Goal: Task Accomplishment & Management: Manage account settings

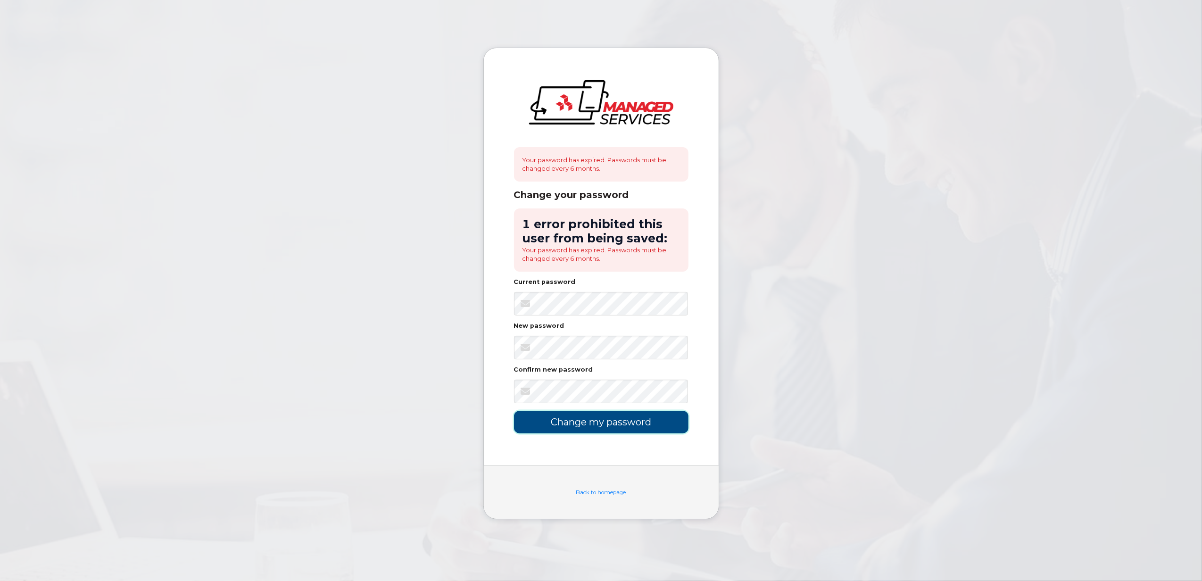
click at [629, 427] on input "Change my password" at bounding box center [601, 422] width 174 height 22
click at [770, 331] on body "Your password has expired. Passwords must be changed every 6 months. Change you…" at bounding box center [601, 290] width 1202 height 581
click at [599, 412] on input "Change my password" at bounding box center [601, 422] width 174 height 22
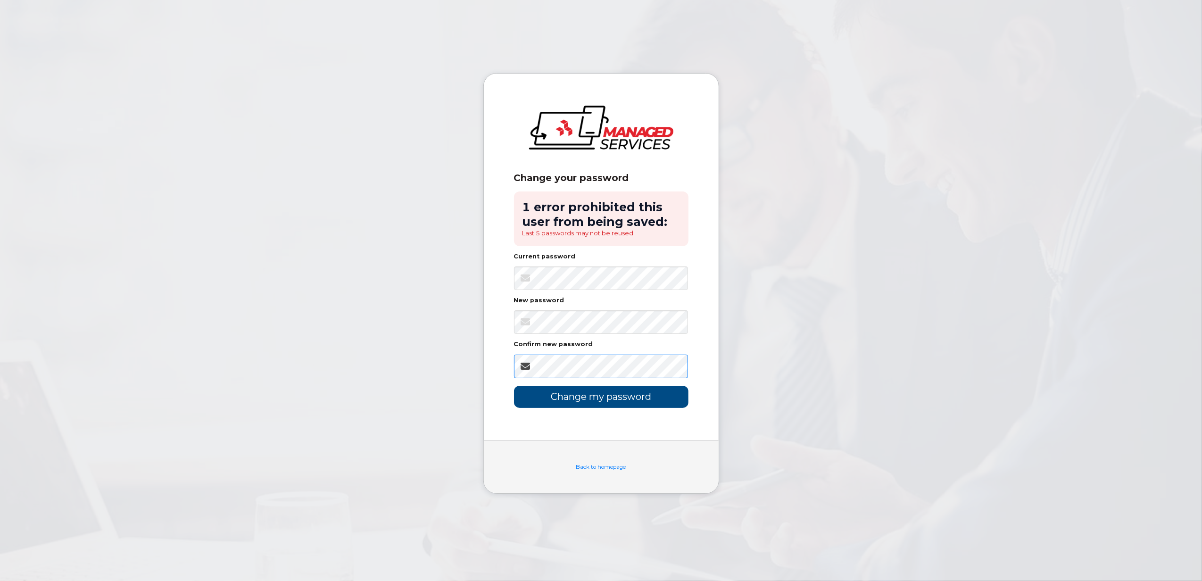
click at [514, 386] on input "Change my password" at bounding box center [601, 397] width 174 height 22
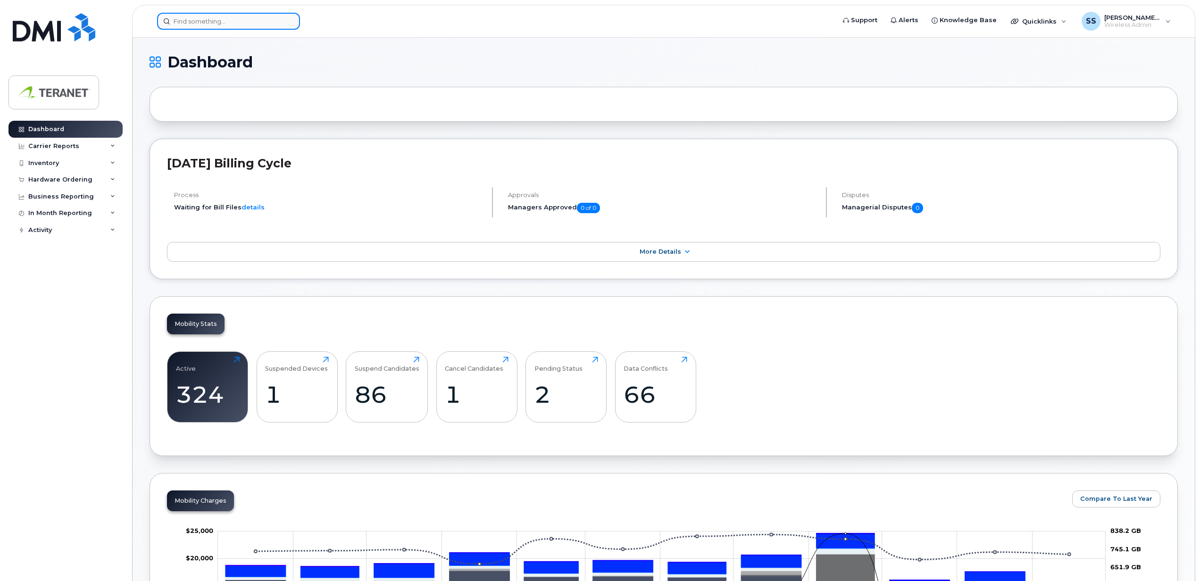
click at [238, 16] on input at bounding box center [228, 21] width 143 height 17
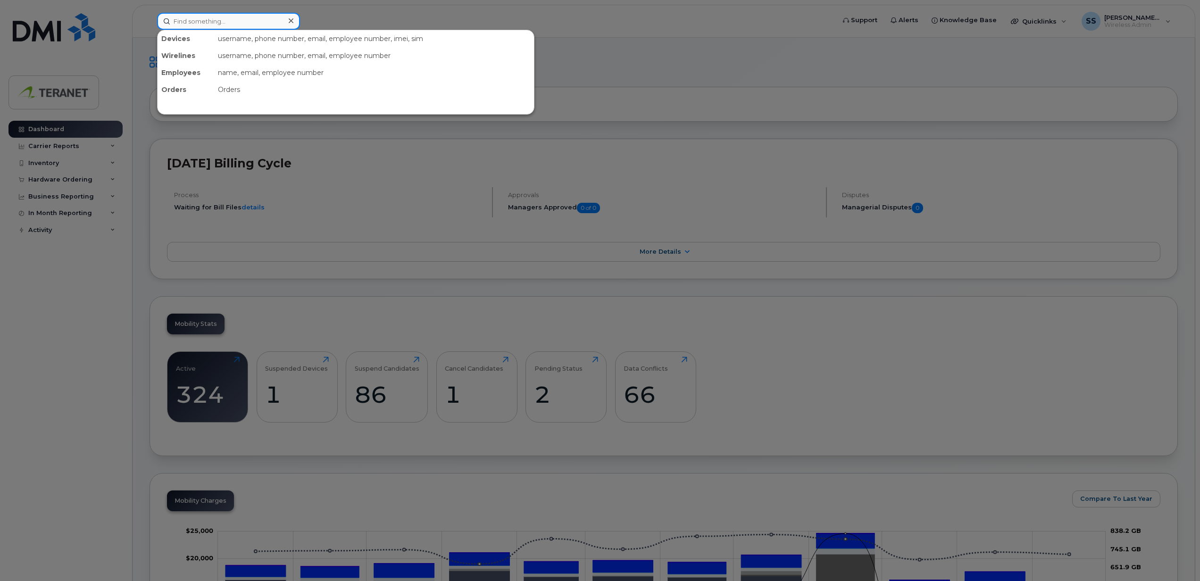
paste input "416-525-6976"
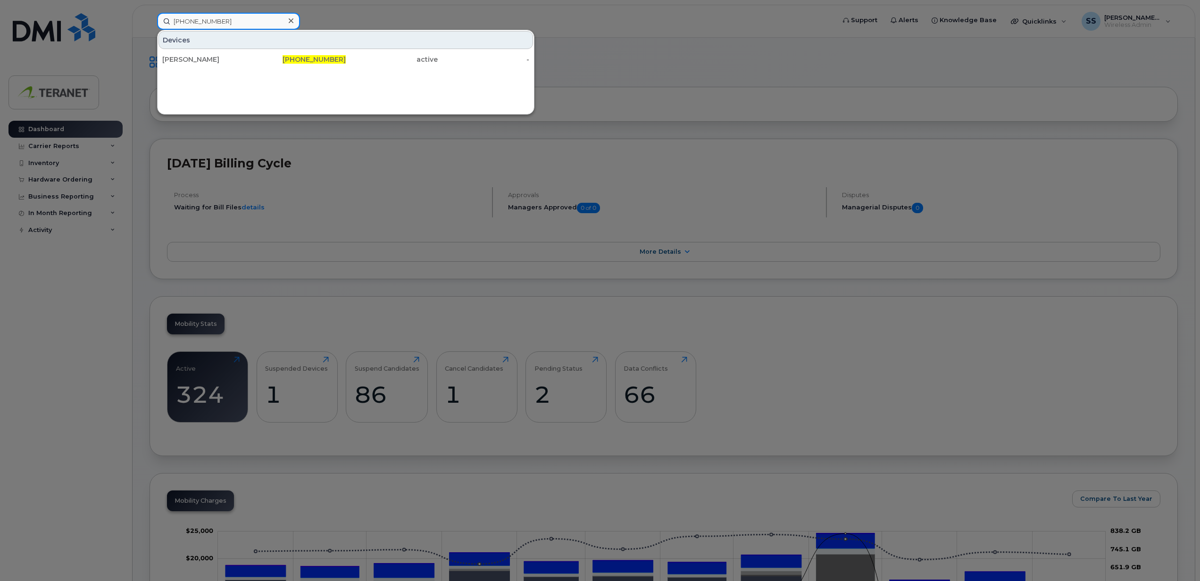
type input "416-525-6976"
click at [300, 61] on span "416-525-6976" at bounding box center [313, 59] width 63 height 8
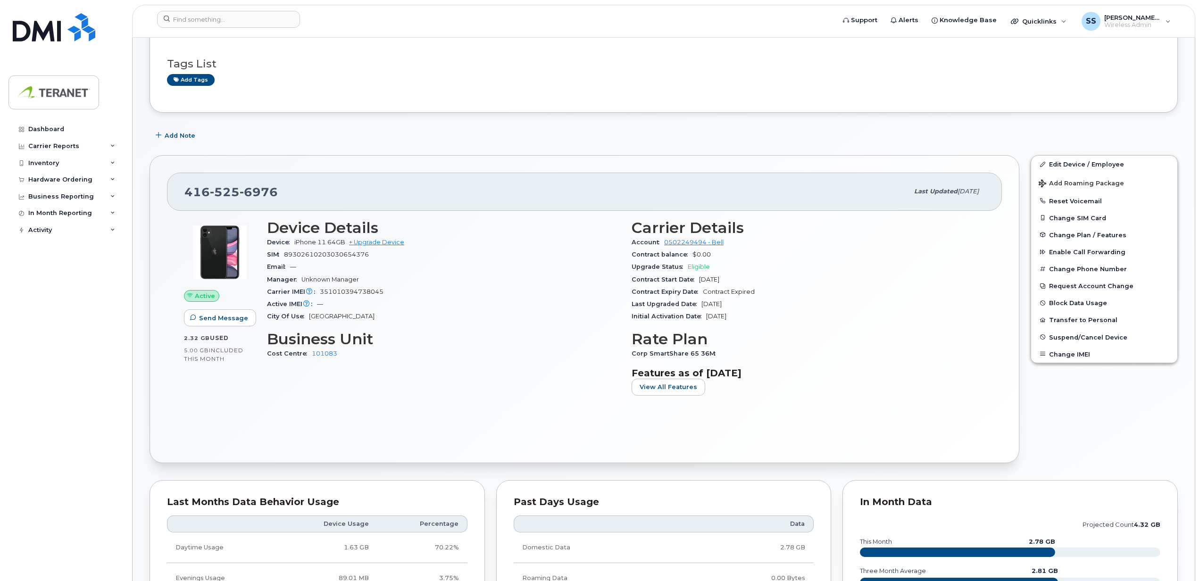
scroll to position [443, 0]
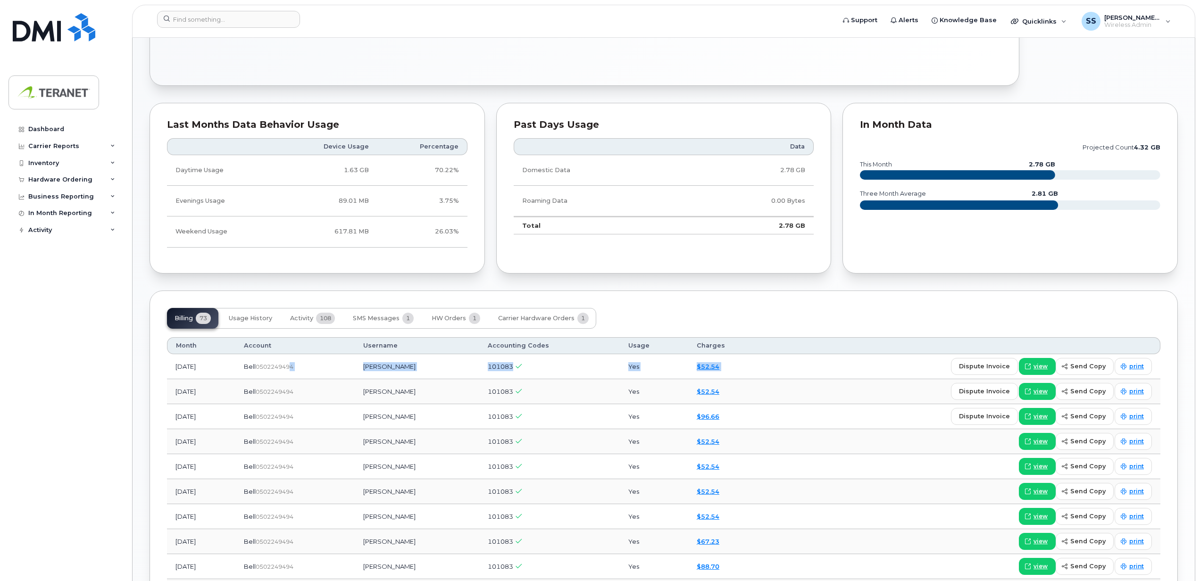
drag, startPoint x: 333, startPoint y: 368, endPoint x: 789, endPoint y: 373, distance: 456.5
click at [787, 374] on tr "[DATE] Bell  0502249494 [PERSON_NAME] 101083 Yes $52.54 dispute invoice view se…" at bounding box center [663, 366] width 993 height 25
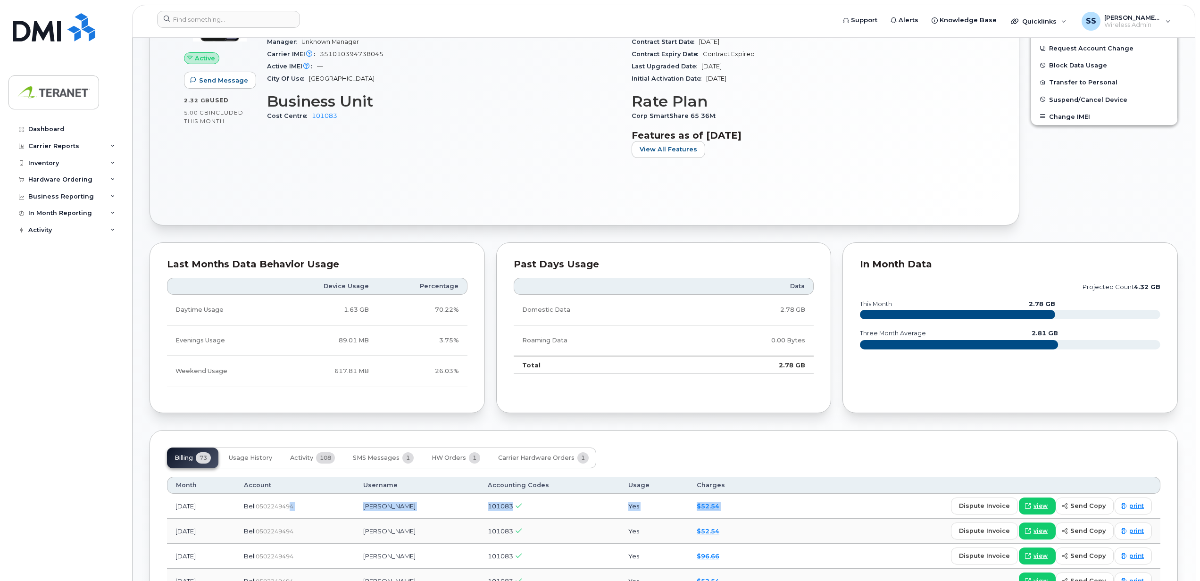
scroll to position [377, 0]
